Goal: Transaction & Acquisition: Purchase product/service

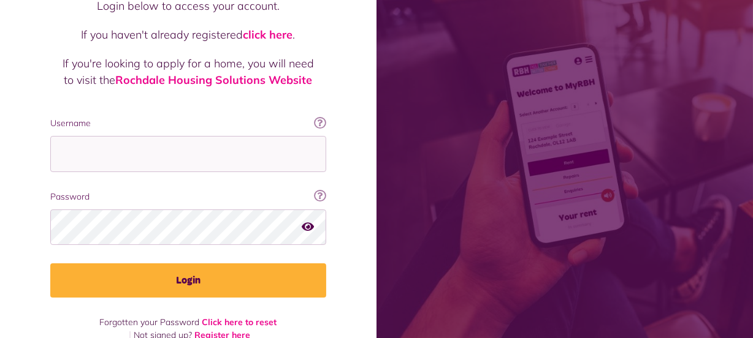
scroll to position [132, 0]
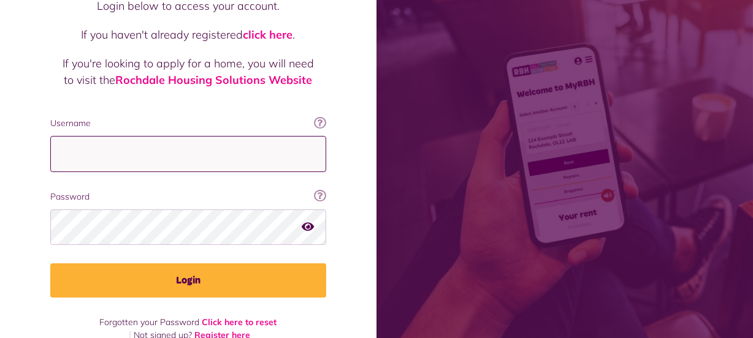
click at [76, 136] on input "Username" at bounding box center [188, 154] width 276 height 36
type input "**********"
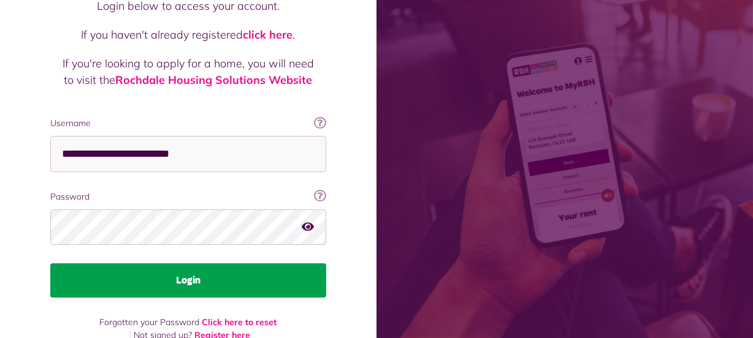
click at [172, 264] on button "Login" at bounding box center [188, 281] width 276 height 34
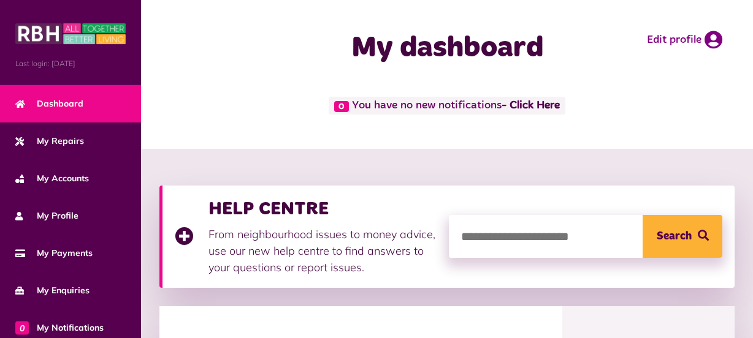
scroll to position [298, 0]
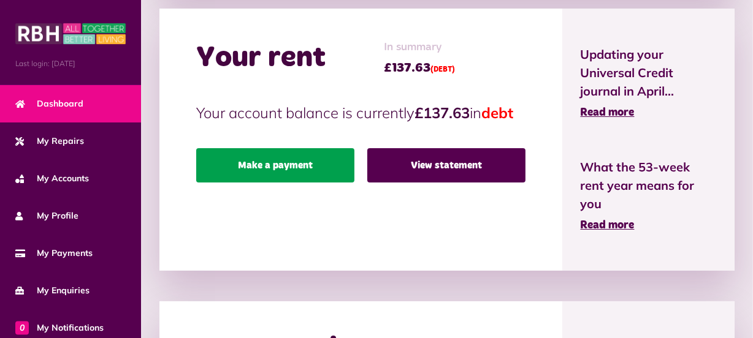
drag, startPoint x: 0, startPoint y: 0, endPoint x: 287, endPoint y: 190, distance: 344.5
click at [287, 183] on link "Make a payment" at bounding box center [275, 165] width 158 height 34
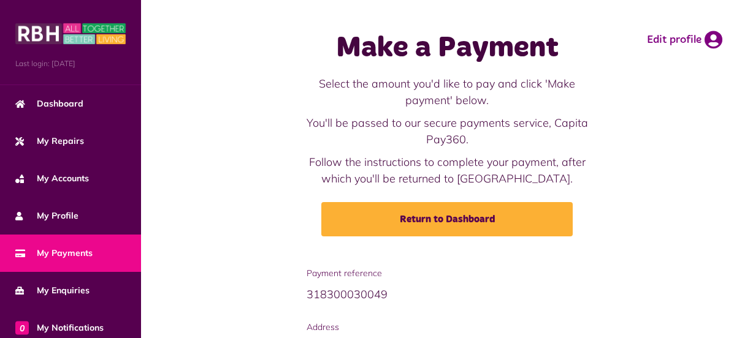
scroll to position [202, 0]
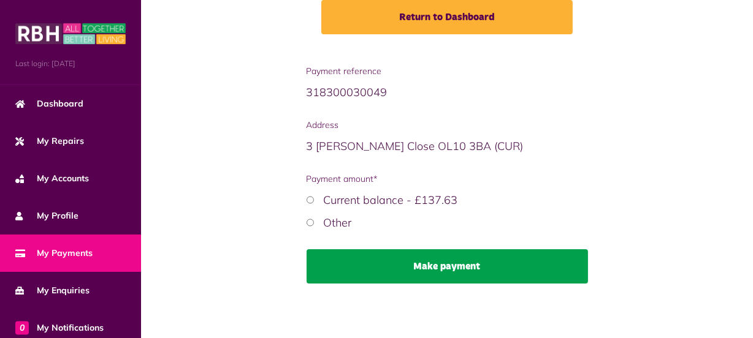
click at [439, 267] on button "Make payment" at bounding box center [446, 266] width 281 height 34
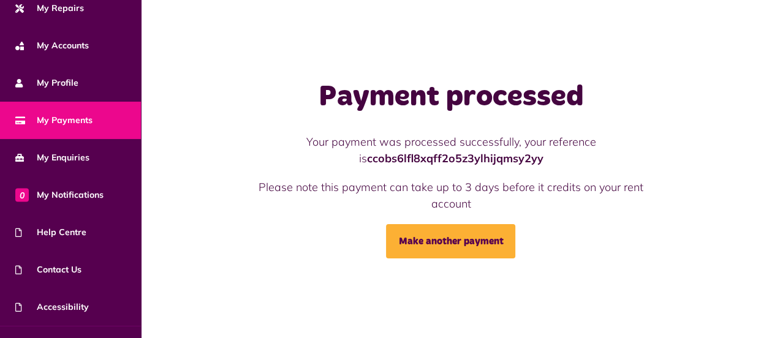
scroll to position [157, 0]
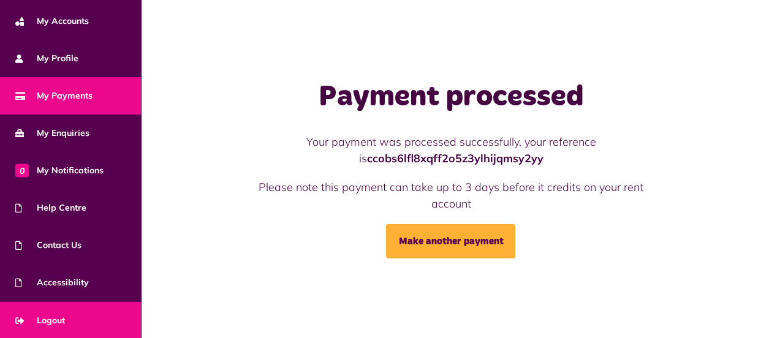
click at [58, 316] on span "Logout" at bounding box center [40, 320] width 50 height 13
